Goal: Transaction & Acquisition: Purchase product/service

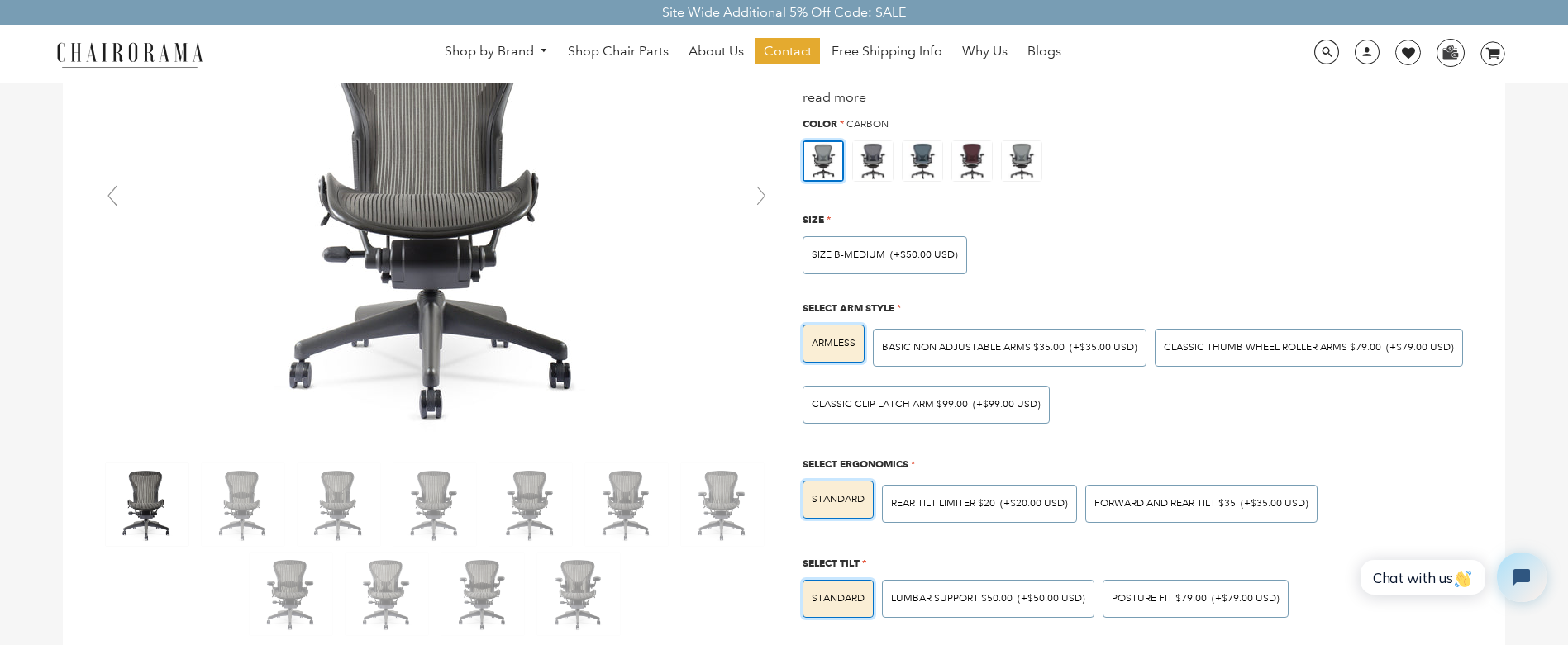
scroll to position [165, 0]
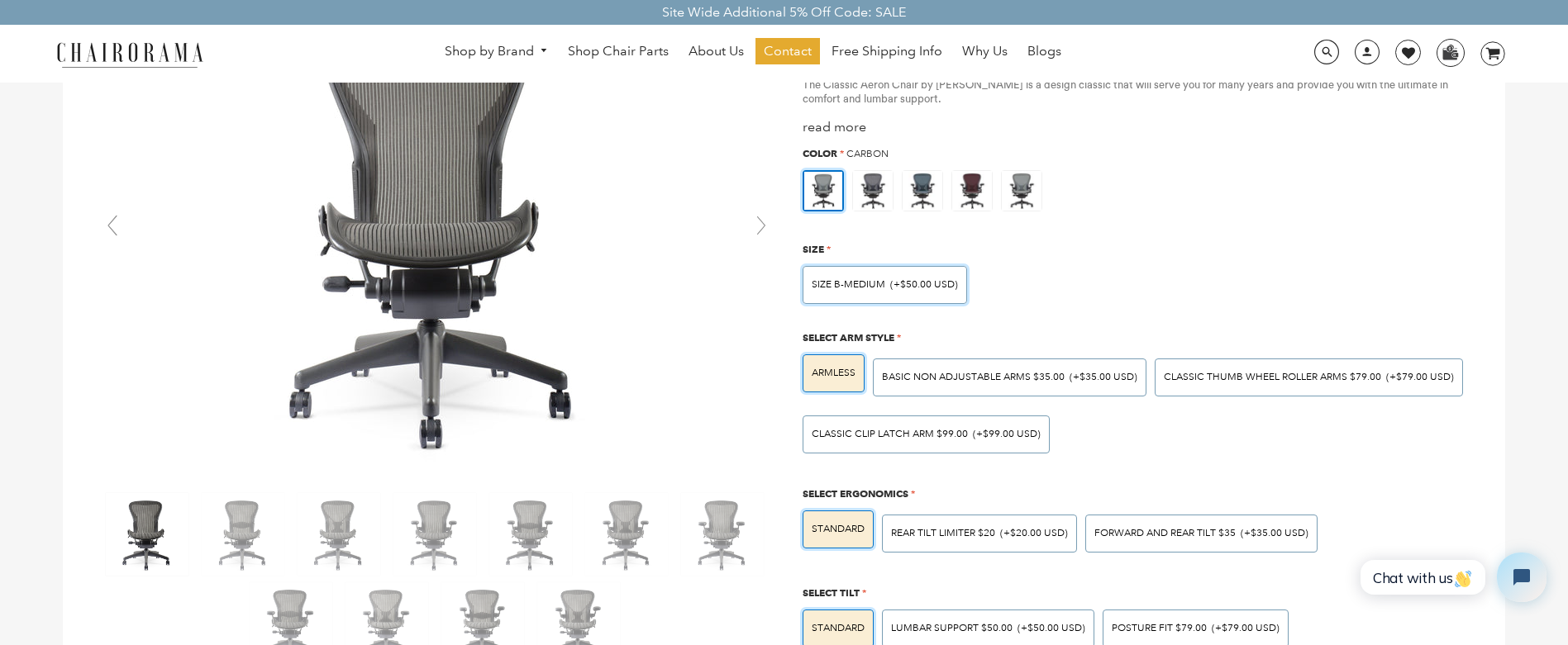
click at [895, 283] on span "(+$50.00 USD)" at bounding box center [925, 285] width 68 height 10
click at [0, 0] on input "SIZE B-MEDIUM (+$50.00 USD)" at bounding box center [0, 0] width 0 height 0
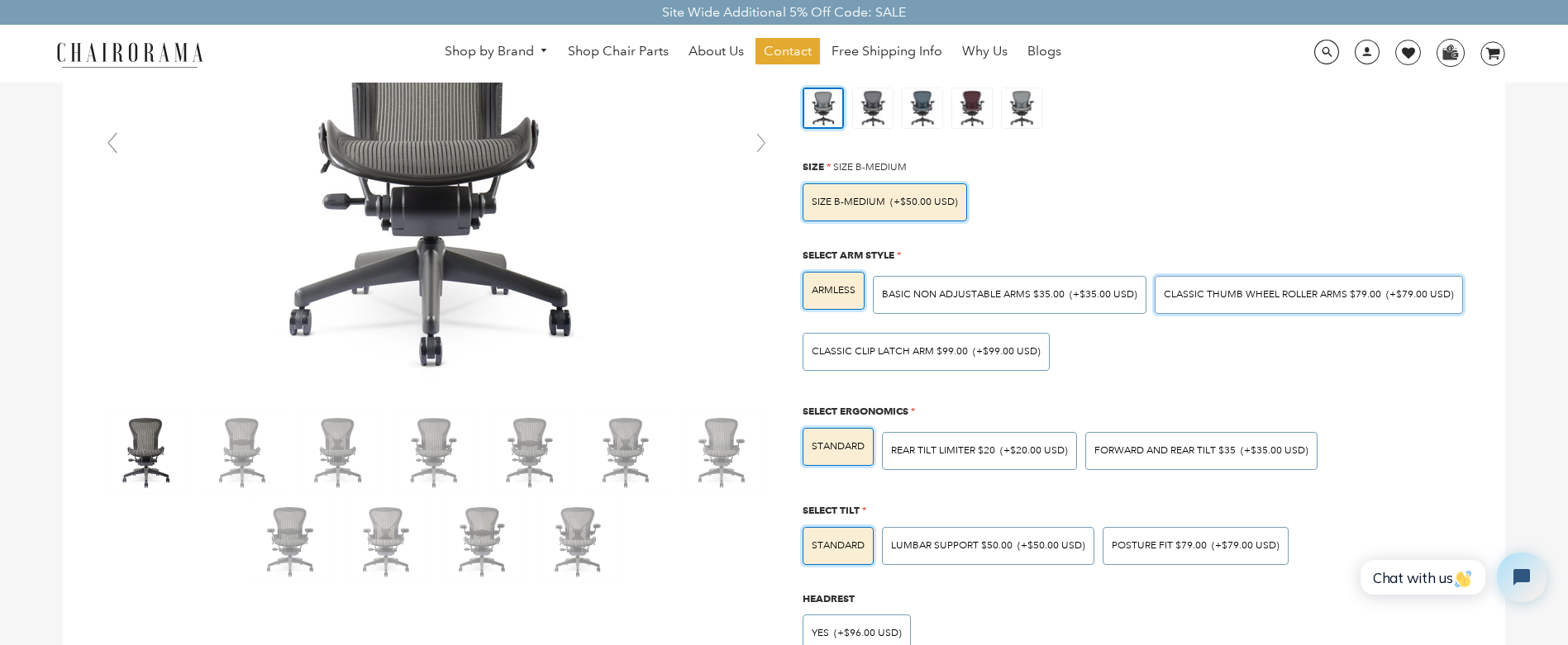
click at [1203, 298] on span "Classic Thumb Wheel Roller Arms $79.00" at bounding box center [1272, 294] width 217 height 12
click at [0, 0] on input "Classic Thumb Wheel Roller Arms $79.00 (+$79.00 USD)" at bounding box center [0, 0] width 0 height 0
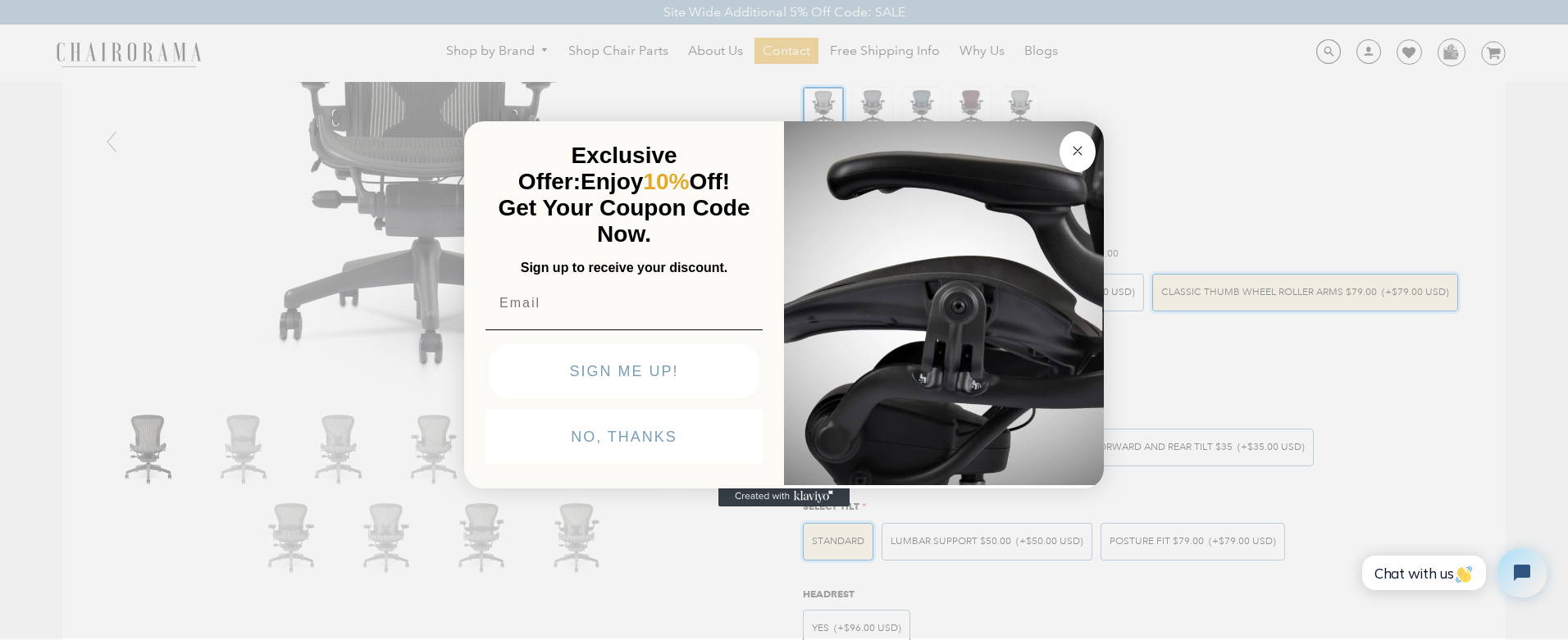
click at [1079, 157] on circle "Close dialog" at bounding box center [1078, 151] width 19 height 19
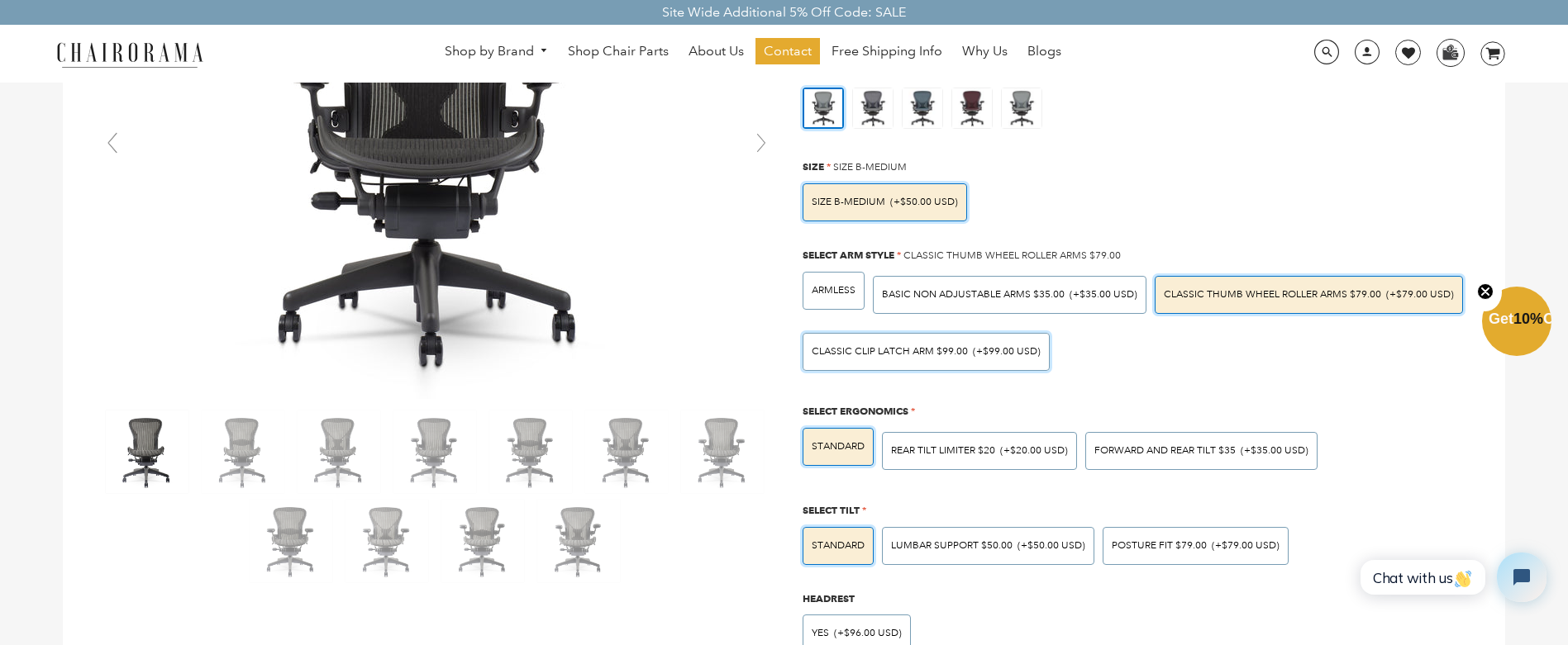
click at [957, 358] on span "Classic Clip Latch Arm $99.00" at bounding box center [890, 352] width 156 height 12
click at [0, 0] on input "Classic Clip Latch Arm $99.00 (+$99.00 USD)" at bounding box center [0, 0] width 0 height 0
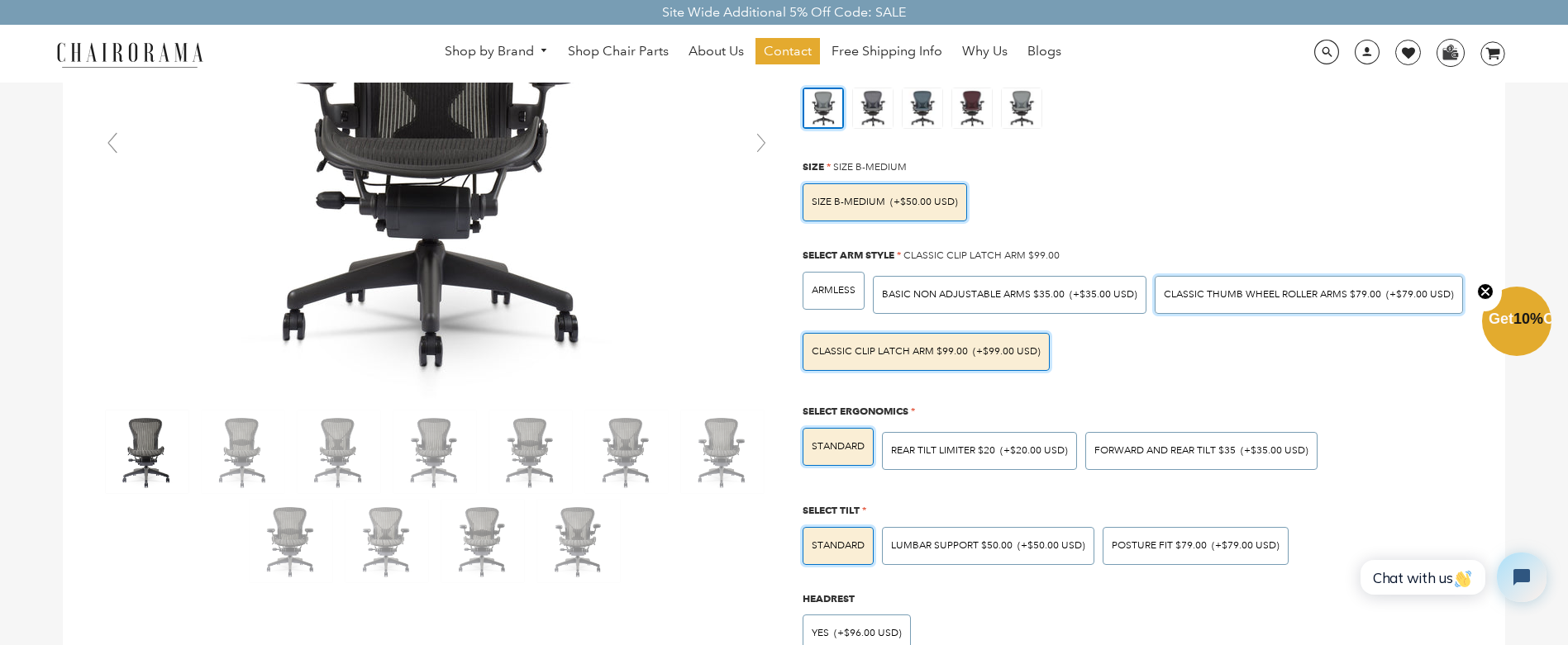
click at [1228, 298] on span "Classic Thumb Wheel Roller Arms $79.00" at bounding box center [1272, 294] width 217 height 12
click at [0, 0] on input "Classic Thumb Wheel Roller Arms $79.00 (+$79.00 USD)" at bounding box center [0, 0] width 0 height 0
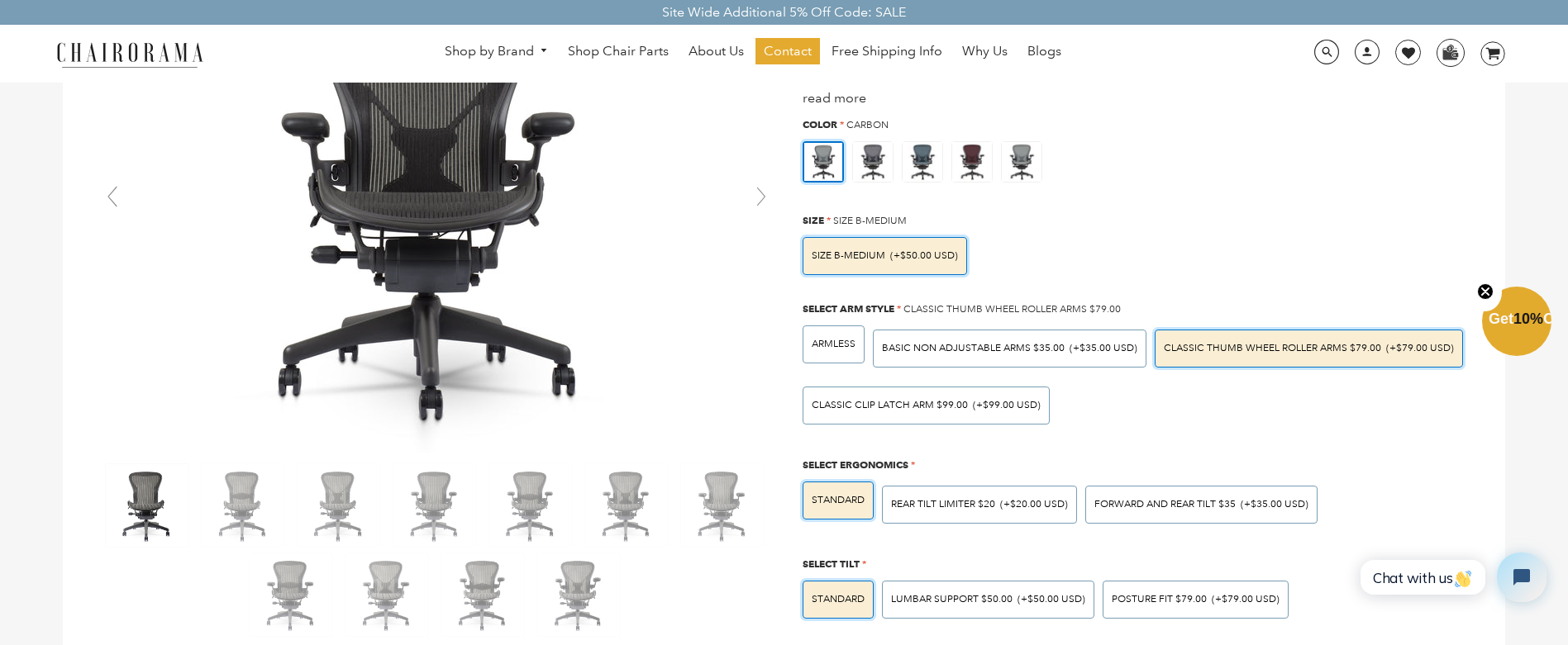
scroll to position [165, 0]
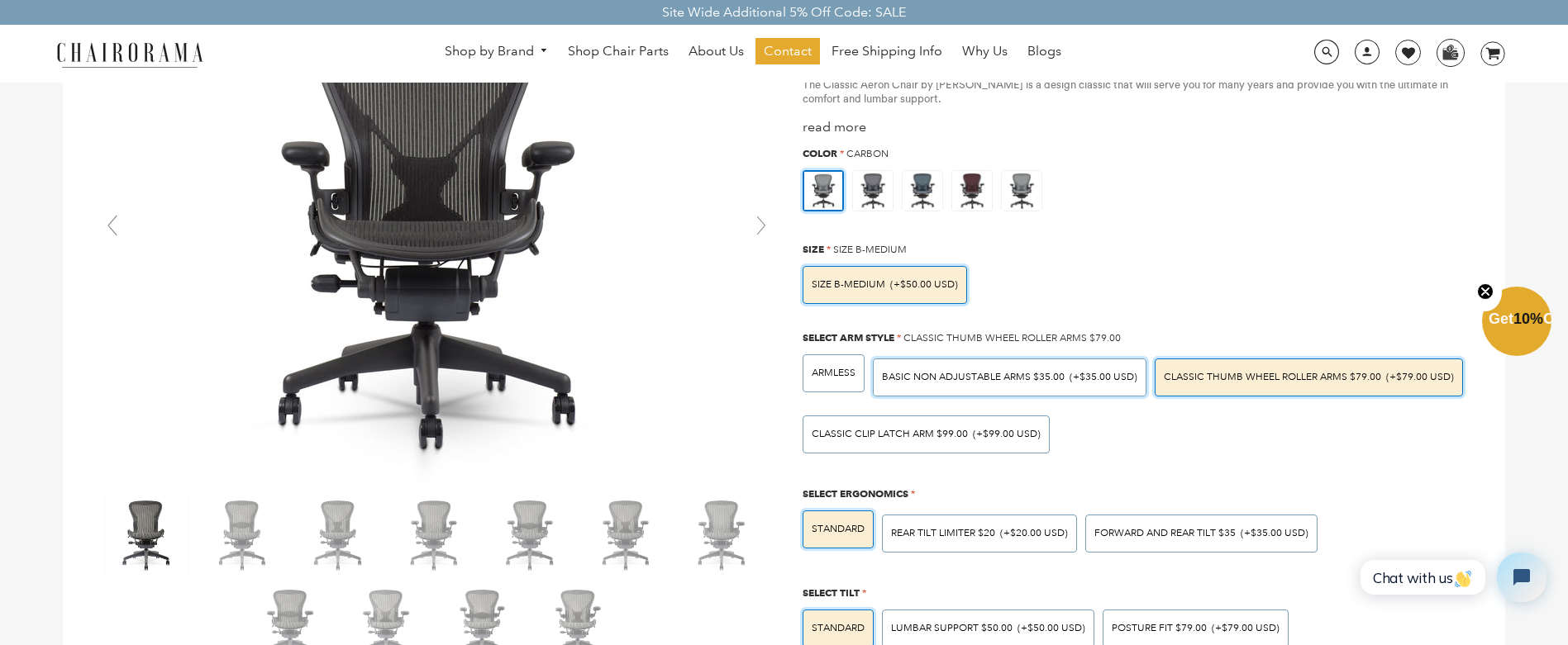
click at [1018, 376] on span "BASIC NON ADJUSTABLE ARMS $35.00" at bounding box center [973, 377] width 182 height 12
click at [0, 0] on input "BASIC NON ADJUSTABLE ARMS $35.00 (+$35.00 USD)" at bounding box center [0, 0] width 0 height 0
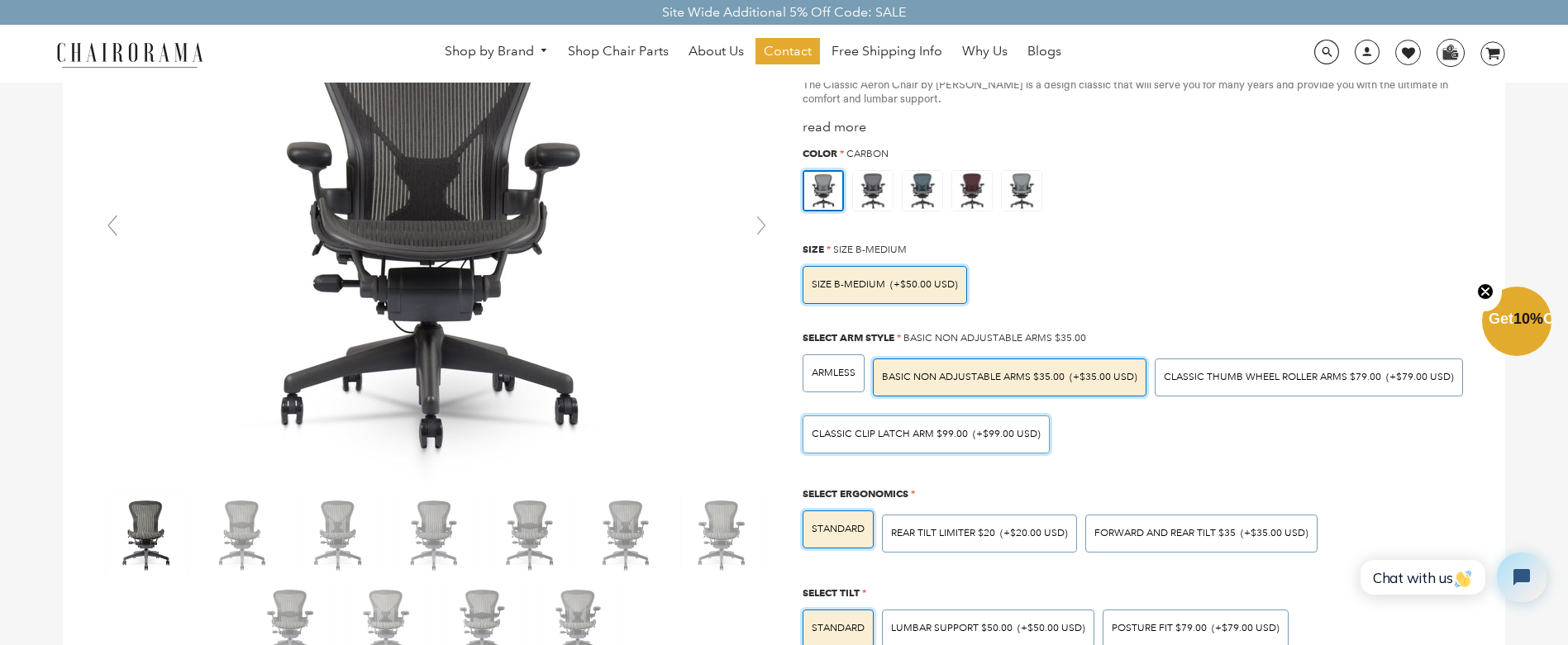
click at [957, 443] on div "Classic Clip Latch Arm $99.00 (+$99.00 USD)" at bounding box center [925, 435] width 247 height 38
click at [0, 0] on input "Classic Clip Latch Arm $99.00 (+$99.00 USD)" at bounding box center [0, 0] width 0 height 0
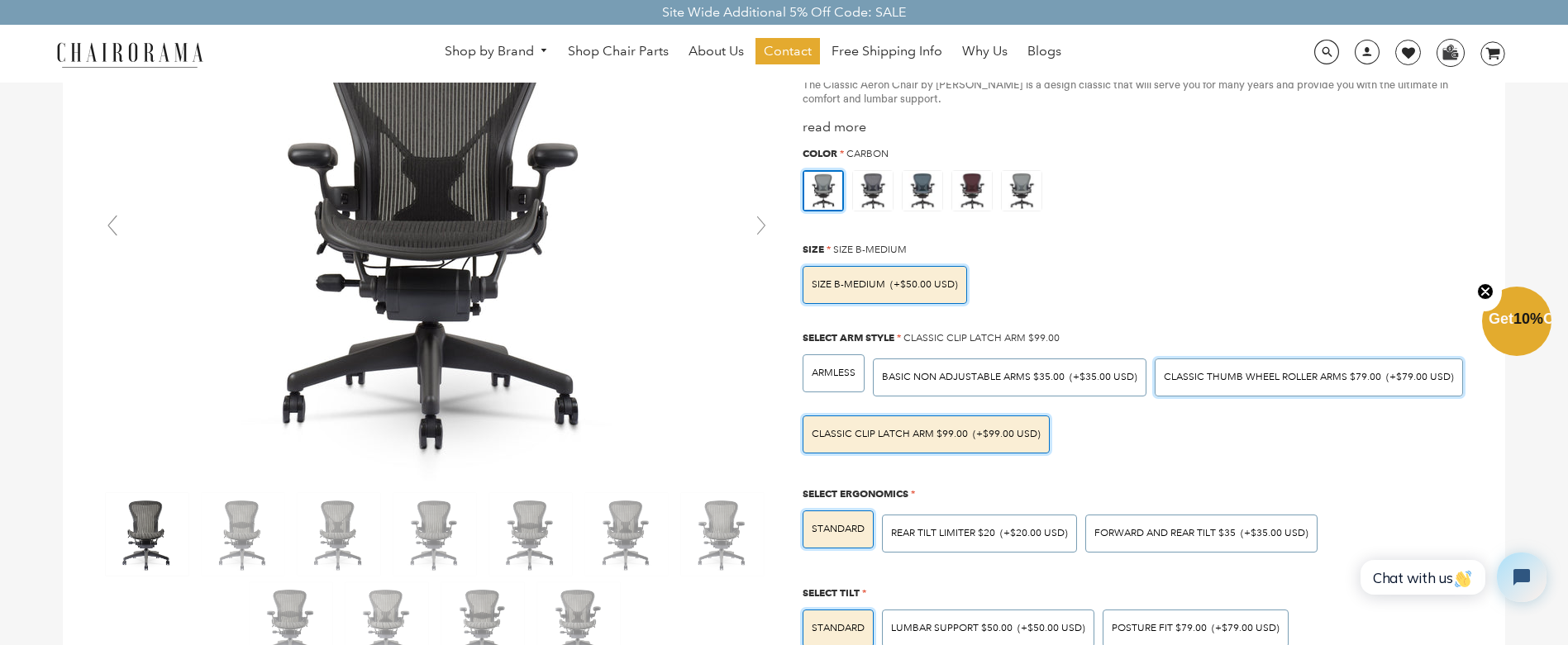
click at [1221, 387] on div "Classic Thumb Wheel Roller Arms $79.00 (+$79.00 USD)" at bounding box center [1308, 378] width 308 height 38
click at [0, 0] on input "Classic Thumb Wheel Roller Arms $79.00 (+$79.00 USD)" at bounding box center [0, 0] width 0 height 0
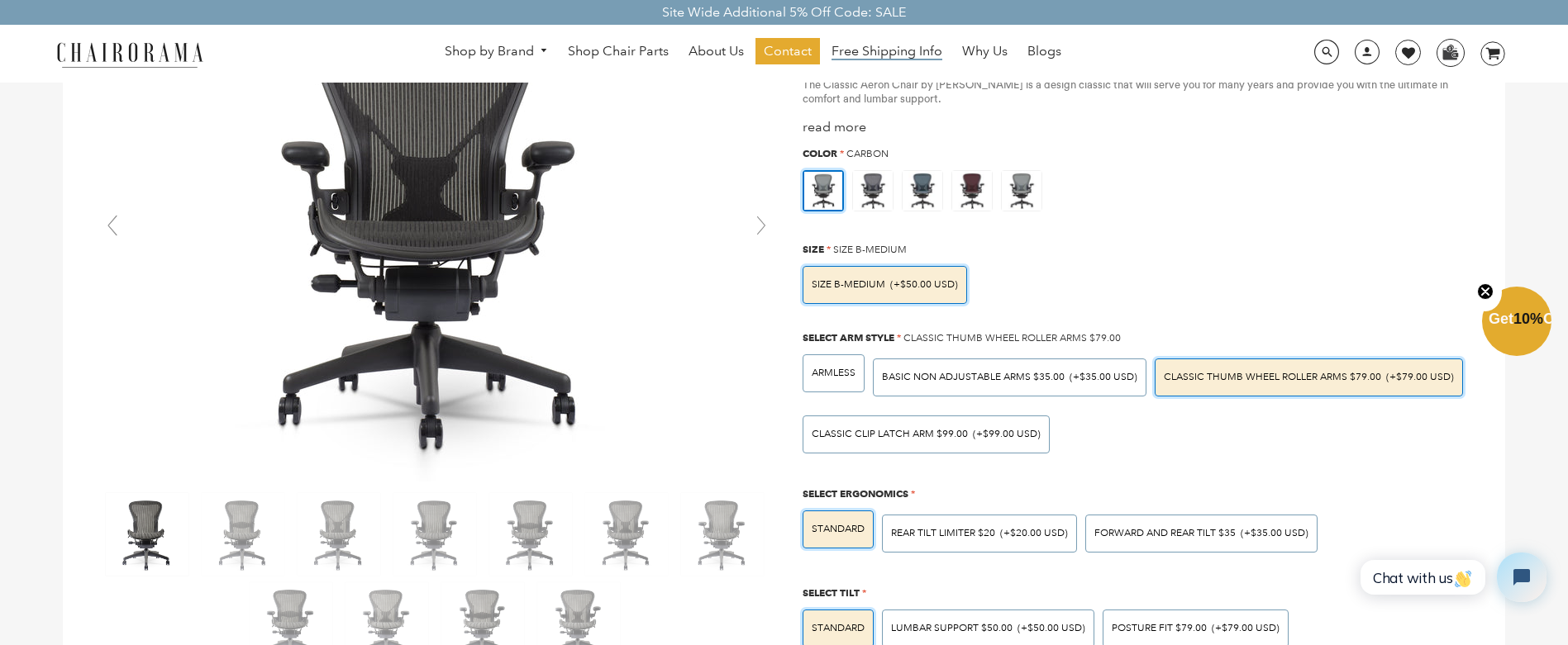
click at [902, 52] on span "Free Shipping Info" at bounding box center [886, 51] width 111 height 17
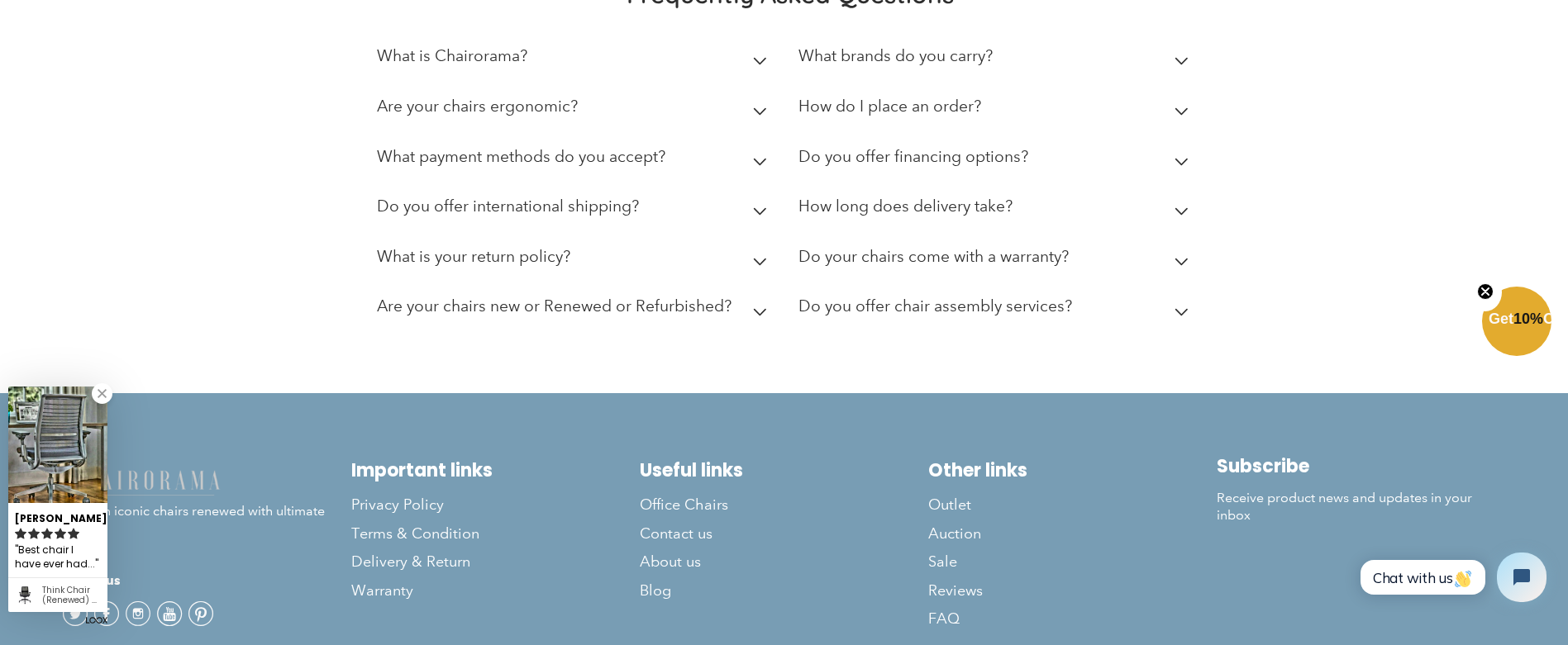
scroll to position [550, 0]
